Goal: Contribute content: Add original content to the website for others to see

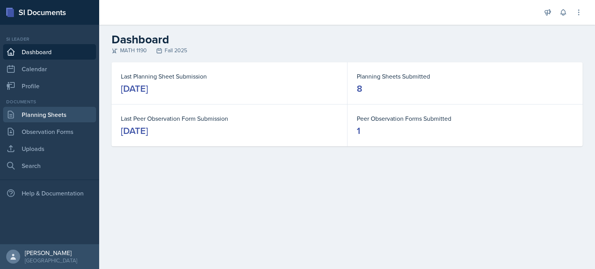
click at [39, 119] on link "Planning Sheets" at bounding box center [49, 114] width 93 height 15
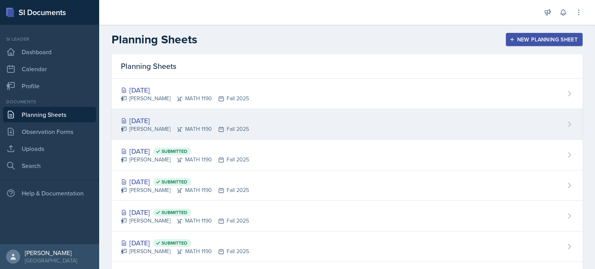
click at [230, 127] on div "[PERSON_NAME] MATH 1190 Fall 2025" at bounding box center [185, 129] width 128 height 8
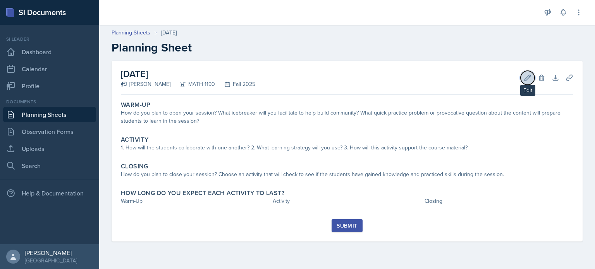
click at [524, 76] on icon at bounding box center [528, 78] width 8 height 8
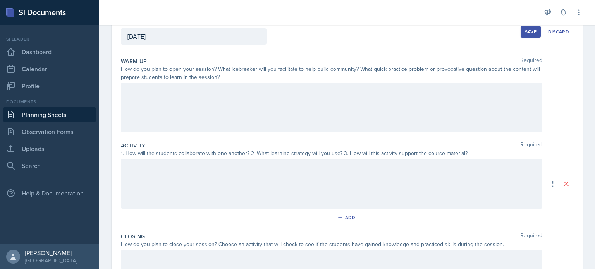
scroll to position [81, 0]
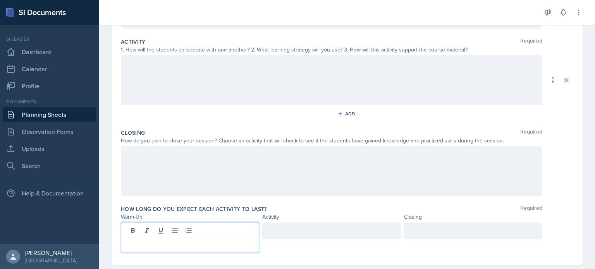
click at [235, 240] on p at bounding box center [189, 244] width 125 height 9
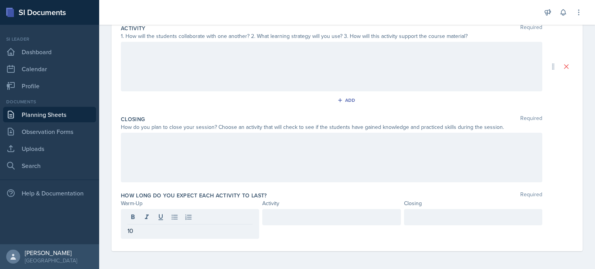
click at [283, 223] on div at bounding box center [331, 217] width 138 height 16
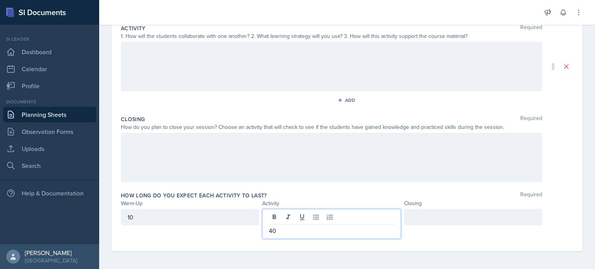
click at [419, 211] on div at bounding box center [473, 217] width 138 height 16
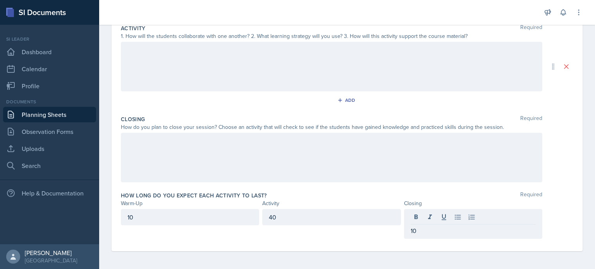
click at [422, 202] on div "Closing" at bounding box center [473, 203] width 138 height 8
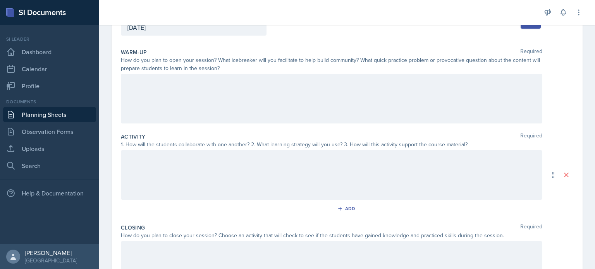
scroll to position [49, 0]
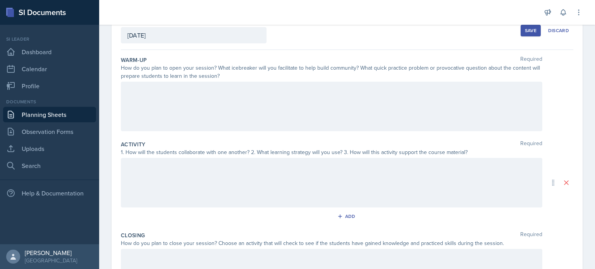
click at [530, 32] on div "Save" at bounding box center [531, 30] width 12 height 6
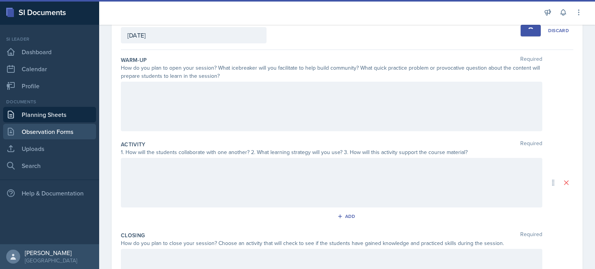
scroll to position [0, 0]
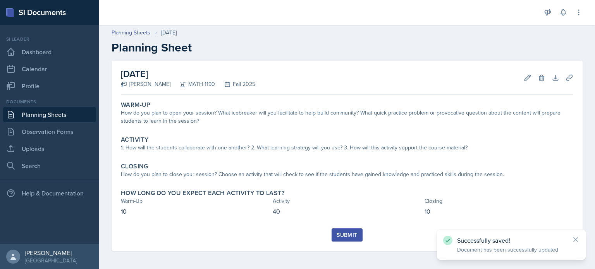
click at [68, 121] on link "Planning Sheets" at bounding box center [49, 114] width 93 height 15
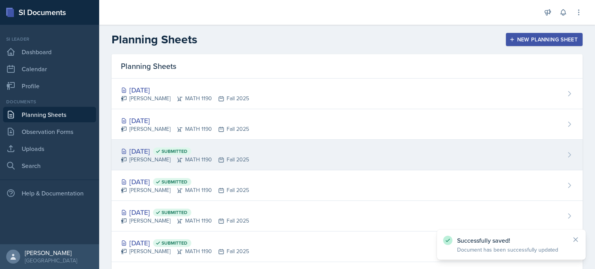
click at [135, 148] on div "[DATE] Submitted" at bounding box center [185, 151] width 128 height 10
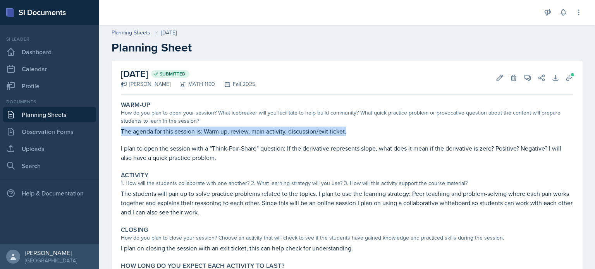
drag, startPoint x: 122, startPoint y: 130, endPoint x: 352, endPoint y: 132, distance: 229.7
click at [352, 132] on p "The agenda for this session is: Warm up, review, main activity, discussion/exit…" at bounding box center [347, 131] width 452 height 9
copy p "The agenda for this session is: Warm up, review, main activity, discussion/exit…"
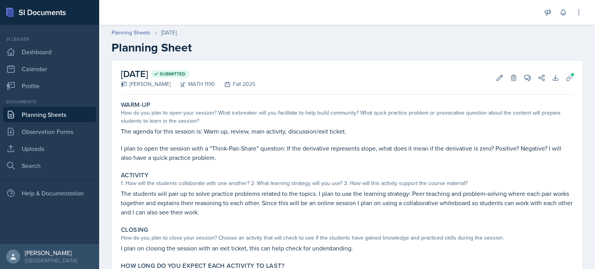
click at [421, 50] on h2 "Planning Sheet" at bounding box center [347, 48] width 471 height 14
